Goal: Entertainment & Leisure: Consume media (video, audio)

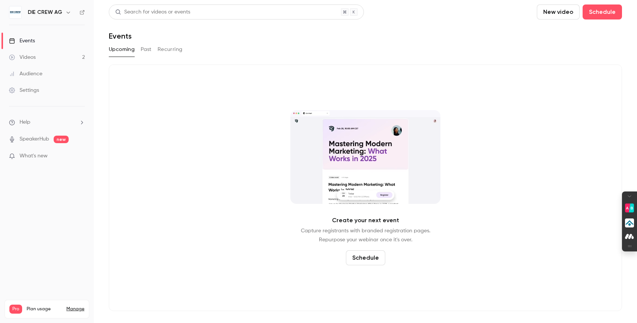
click at [35, 56] on div "Videos" at bounding box center [22, 57] width 27 height 7
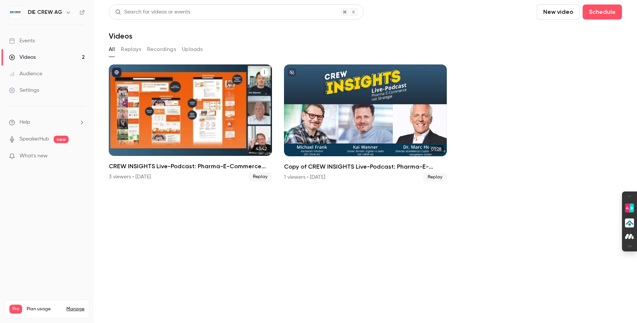
click at [255, 101] on div "CREW INSIGHTS Live-Podcast: Pharma-E-Commerce mit Strategie" at bounding box center [190, 109] width 163 height 91
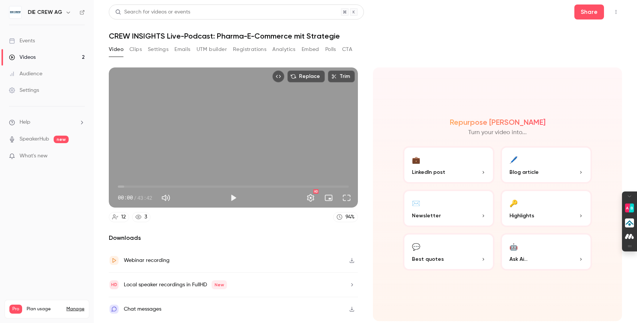
click at [137, 51] on button "Clips" at bounding box center [135, 49] width 12 height 12
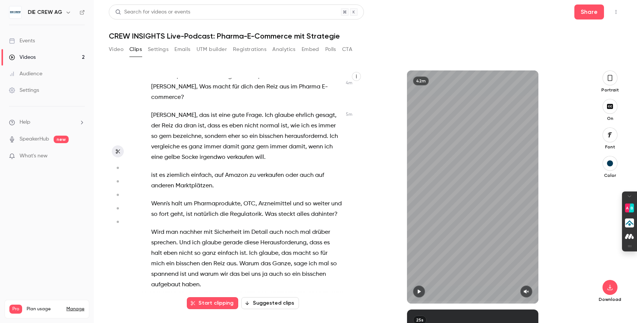
scroll to position [773, 0]
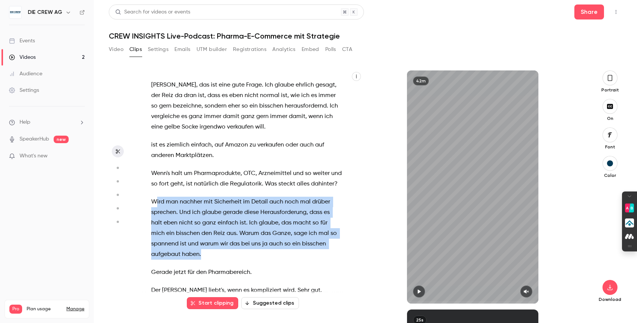
drag, startPoint x: 210, startPoint y: 234, endPoint x: 156, endPoint y: 179, distance: 77.7
click at [156, 197] on p "Wird man nachher mit Sicherheit im Detail auch noch mal drüber sprechen . Und i…" at bounding box center [246, 228] width 190 height 63
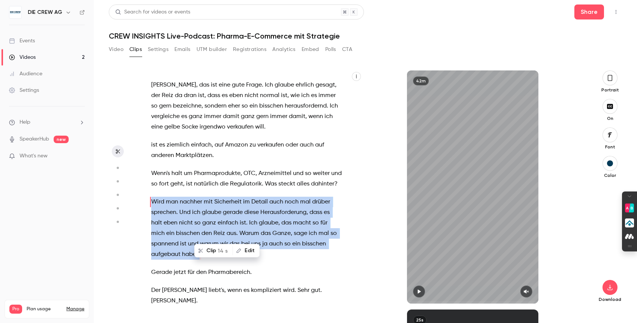
scroll to position [763, 0]
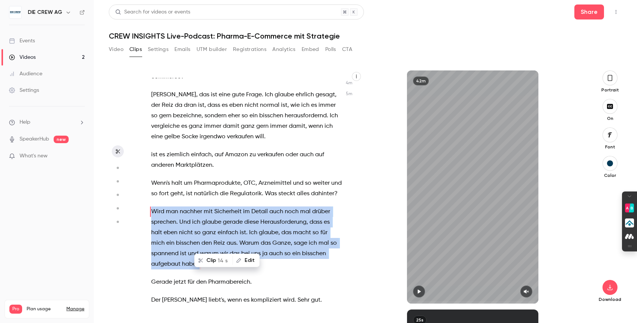
type input "*****"
click at [117, 52] on button "Video" at bounding box center [116, 49] width 15 height 12
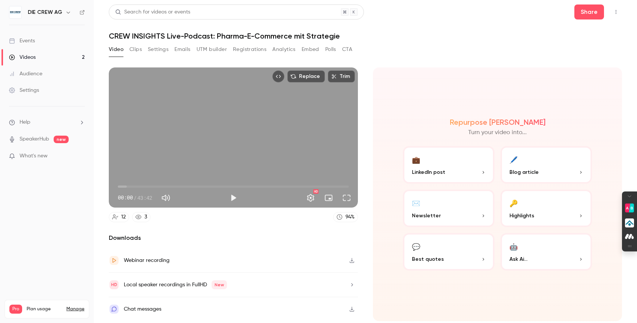
click at [538, 195] on button "🔑 Highlights" at bounding box center [545, 208] width 91 height 37
